Goal: Information Seeking & Learning: Learn about a topic

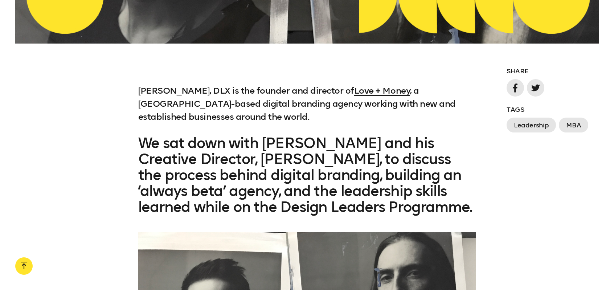
scroll to position [556, 0]
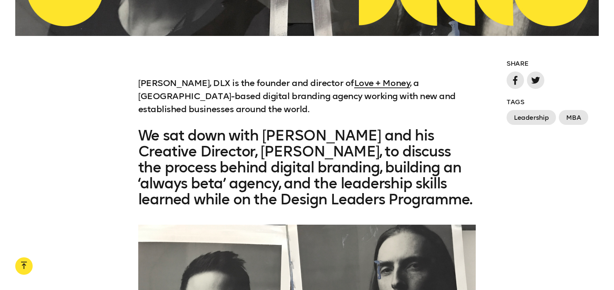
click at [189, 116] on p "[PERSON_NAME], DLX is the founder and director of Love + Money , a [GEOGRAPHIC_…" at bounding box center [307, 96] width 338 height 39
click at [187, 116] on p "[PERSON_NAME], DLX is the founder and director of Love + Money , a [GEOGRAPHIC_…" at bounding box center [307, 96] width 338 height 39
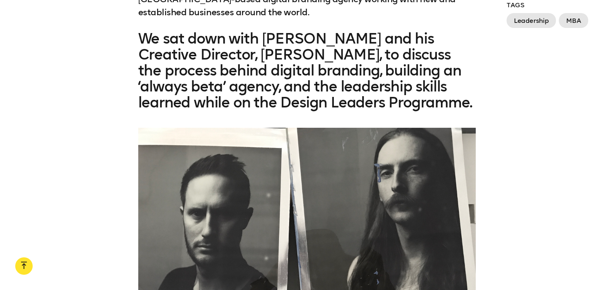
scroll to position [653, 0]
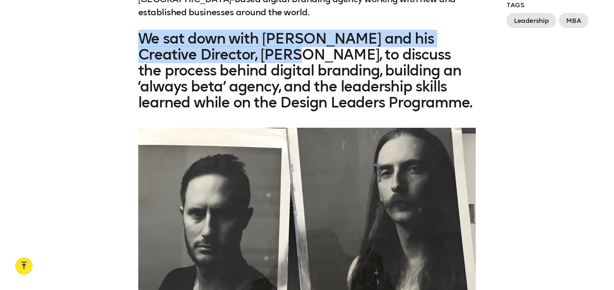
drag, startPoint x: 144, startPoint y: 69, endPoint x: 318, endPoint y: 95, distance: 176.5
click at [318, 95] on h3 "We sat down with [PERSON_NAME] and his Creative Director, [PERSON_NAME], to dis…" at bounding box center [307, 70] width 338 height 80
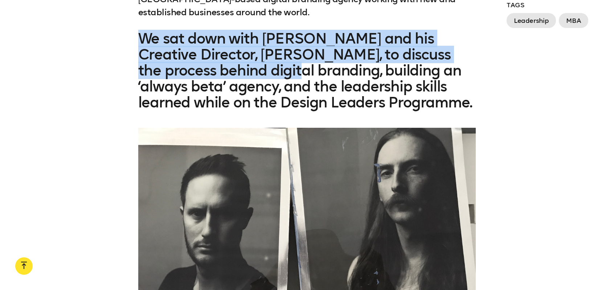
click at [318, 95] on h3 "We sat down with [PERSON_NAME] and his Creative Director, [PERSON_NAME], to dis…" at bounding box center [307, 70] width 338 height 80
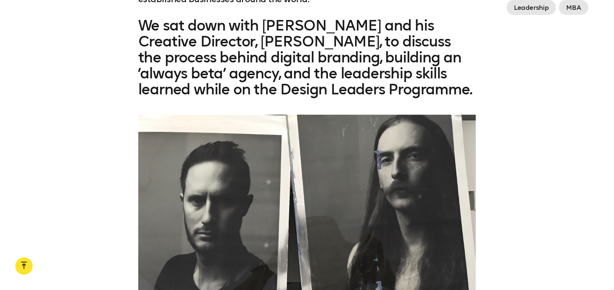
scroll to position [689, 0]
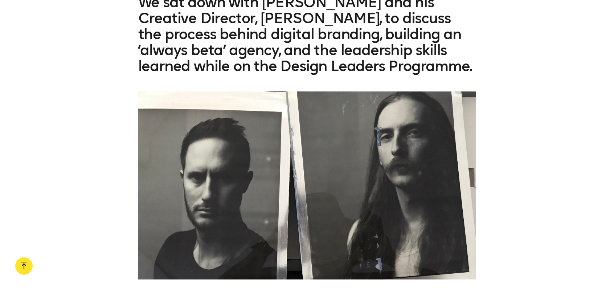
click at [202, 73] on h3 "We sat down with [PERSON_NAME] and his Creative Director, [PERSON_NAME], to dis…" at bounding box center [307, 34] width 338 height 80
click at [202, 74] on h3 "We sat down with [PERSON_NAME] and his Creative Director, [PERSON_NAME], to dis…" at bounding box center [307, 34] width 338 height 80
click at [201, 73] on h3 "We sat down with [PERSON_NAME] and his Creative Director, [PERSON_NAME], to dis…" at bounding box center [307, 34] width 338 height 80
click at [312, 69] on h3 "We sat down with [PERSON_NAME] and his Creative Director, [PERSON_NAME], to dis…" at bounding box center [307, 34] width 338 height 80
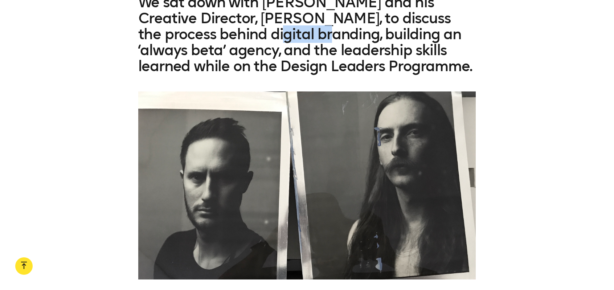
drag, startPoint x: 311, startPoint y: 69, endPoint x: 282, endPoint y: 69, distance: 28.7
click at [310, 69] on h3 "We sat down with [PERSON_NAME] and his Creative Director, [PERSON_NAME], to dis…" at bounding box center [307, 34] width 338 height 80
click at [251, 62] on h3 "We sat down with [PERSON_NAME] and his Creative Director, [PERSON_NAME], to dis…" at bounding box center [307, 34] width 338 height 80
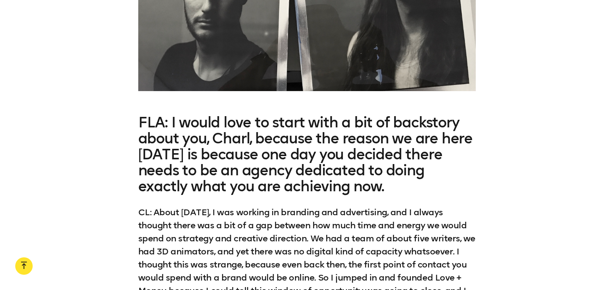
scroll to position [919, 0]
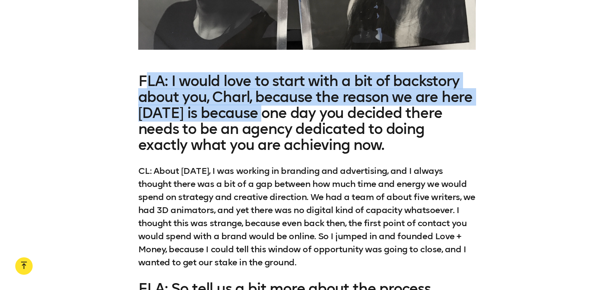
drag, startPoint x: 188, startPoint y: 122, endPoint x: 261, endPoint y: 137, distance: 74.4
click at [261, 137] on h3 "FLA: I would love to start with a bit of backstory about you, Charl, because th…" at bounding box center [307, 113] width 338 height 80
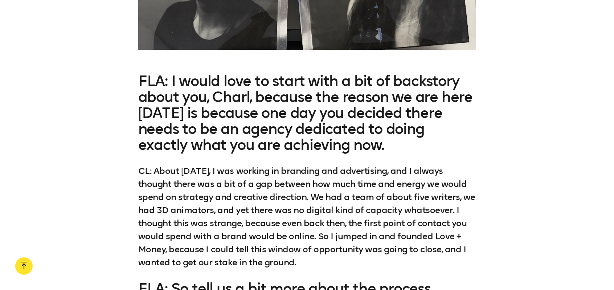
click at [273, 152] on h3 "FLA: I would love to start with a bit of backstory about you, Charl, because th…" at bounding box center [307, 113] width 338 height 80
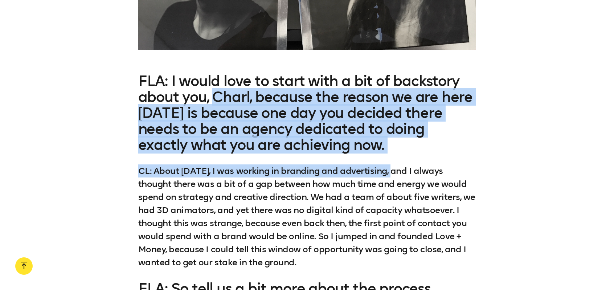
drag, startPoint x: 219, startPoint y: 128, endPoint x: 397, endPoint y: 184, distance: 186.8
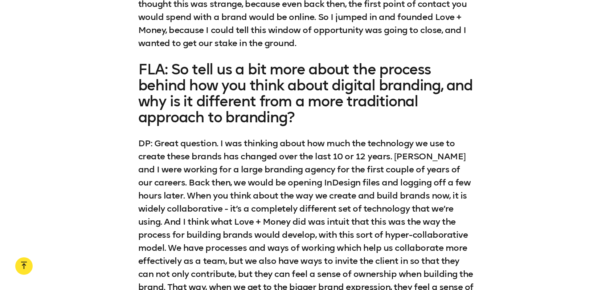
scroll to position [1148, 0]
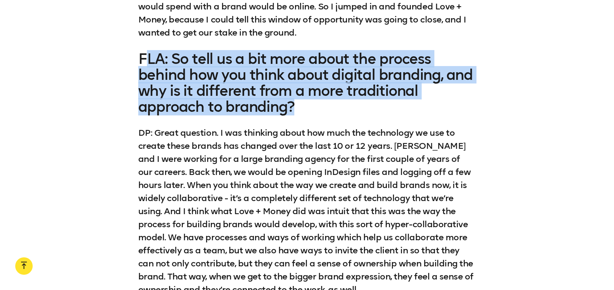
drag, startPoint x: 152, startPoint y: 93, endPoint x: 353, endPoint y: 135, distance: 205.3
click at [353, 115] on h3 "FLA: So tell us a bit more about the process behind how you think about digital…" at bounding box center [307, 83] width 338 height 64
drag, startPoint x: 353, startPoint y: 135, endPoint x: 351, endPoint y: 131, distance: 4.2
click at [353, 115] on h3 "FLA: So tell us a bit more about the process behind how you think about digital…" at bounding box center [307, 83] width 338 height 64
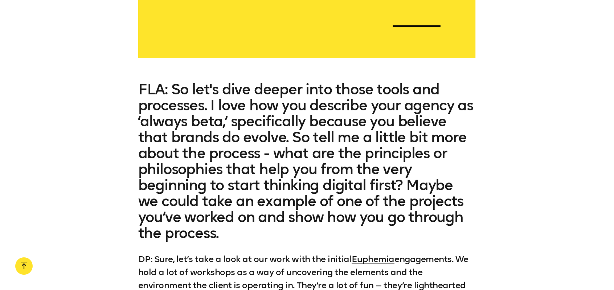
scroll to position [1729, 0]
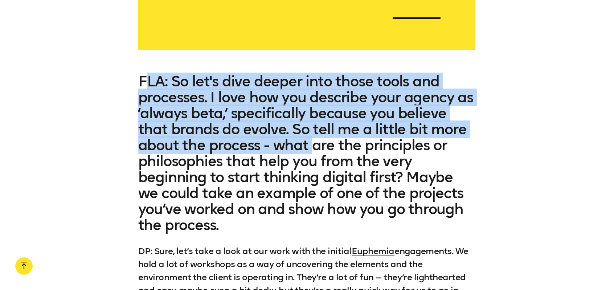
drag, startPoint x: 148, startPoint y: 112, endPoint x: 313, endPoint y: 179, distance: 177.7
click at [313, 179] on h3 "FLA: So let's dive deeper into those tools and processes. I love how you descri…" at bounding box center [307, 153] width 338 height 160
click at [311, 176] on h3 "FLA: So let's dive deeper into those tools and processes. I love how you descri…" at bounding box center [307, 153] width 338 height 160
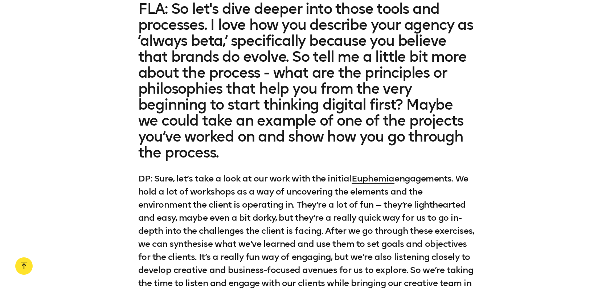
click at [234, 140] on h3 "FLA: So let's dive deeper into those tools and processes. I love how you descri…" at bounding box center [307, 81] width 338 height 160
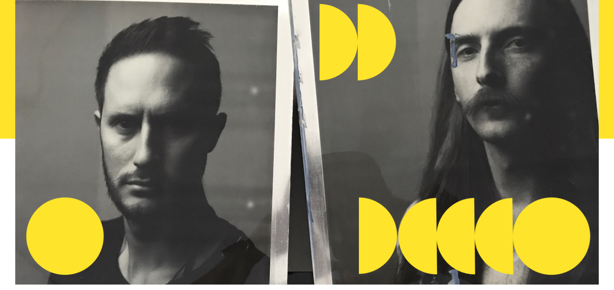
scroll to position [315, 0]
